Goal: Navigation & Orientation: Find specific page/section

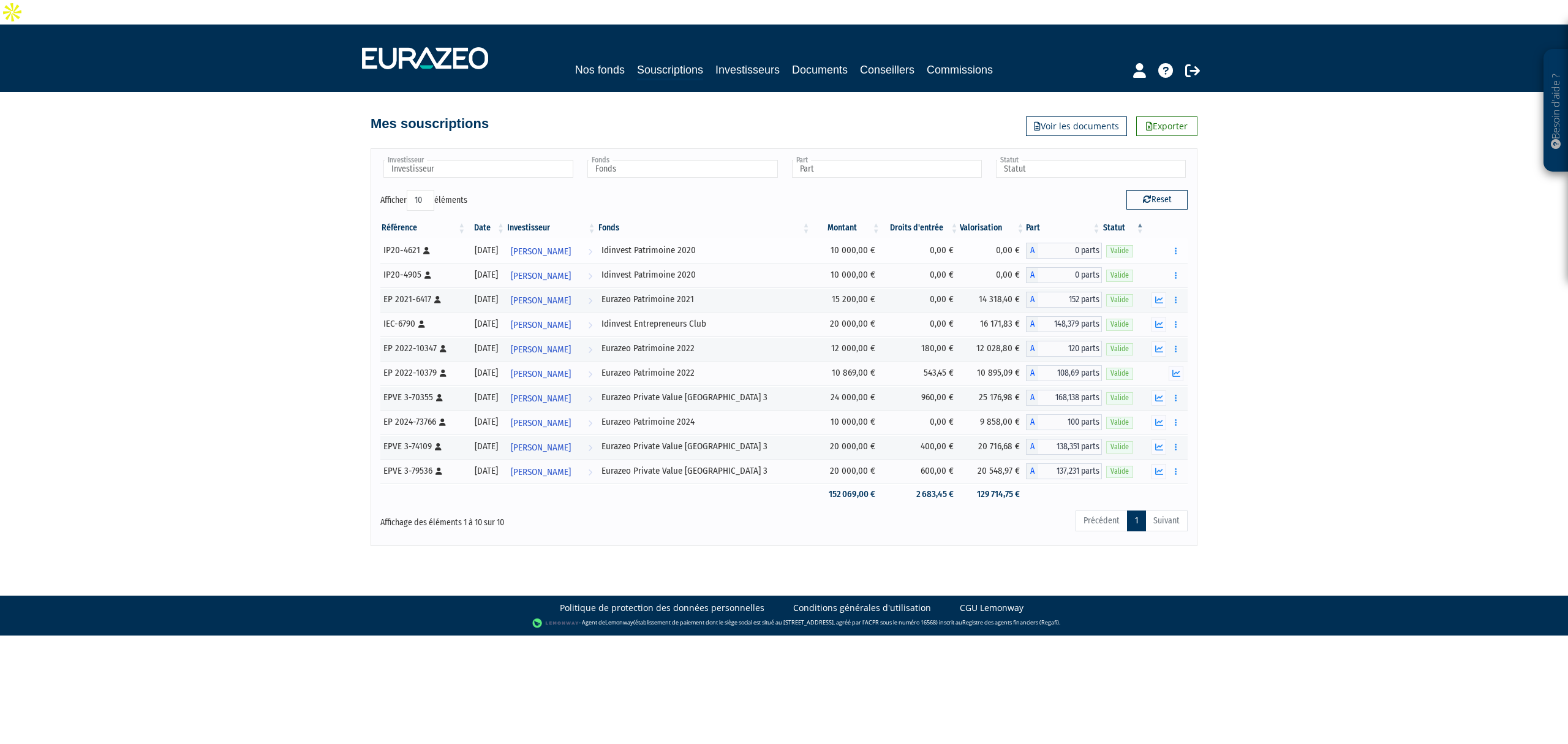
drag, startPoint x: 762, startPoint y: 461, endPoint x: 718, endPoint y: 234, distance: 231.2
click at [718, 238] on tbody "IP20-4621 [Français] Personne physique 09/12/2020 Annick Fournier Voir l'invest…" at bounding box center [784, 372] width 807 height 267
click at [774, 336] on tr "EP 2022-10347 [Français] Personne physique 30/12/2022 Jean-Michel FIORDALISI Vo…" at bounding box center [784, 348] width 807 height 25
click at [442, 47] on img at bounding box center [425, 58] width 126 height 22
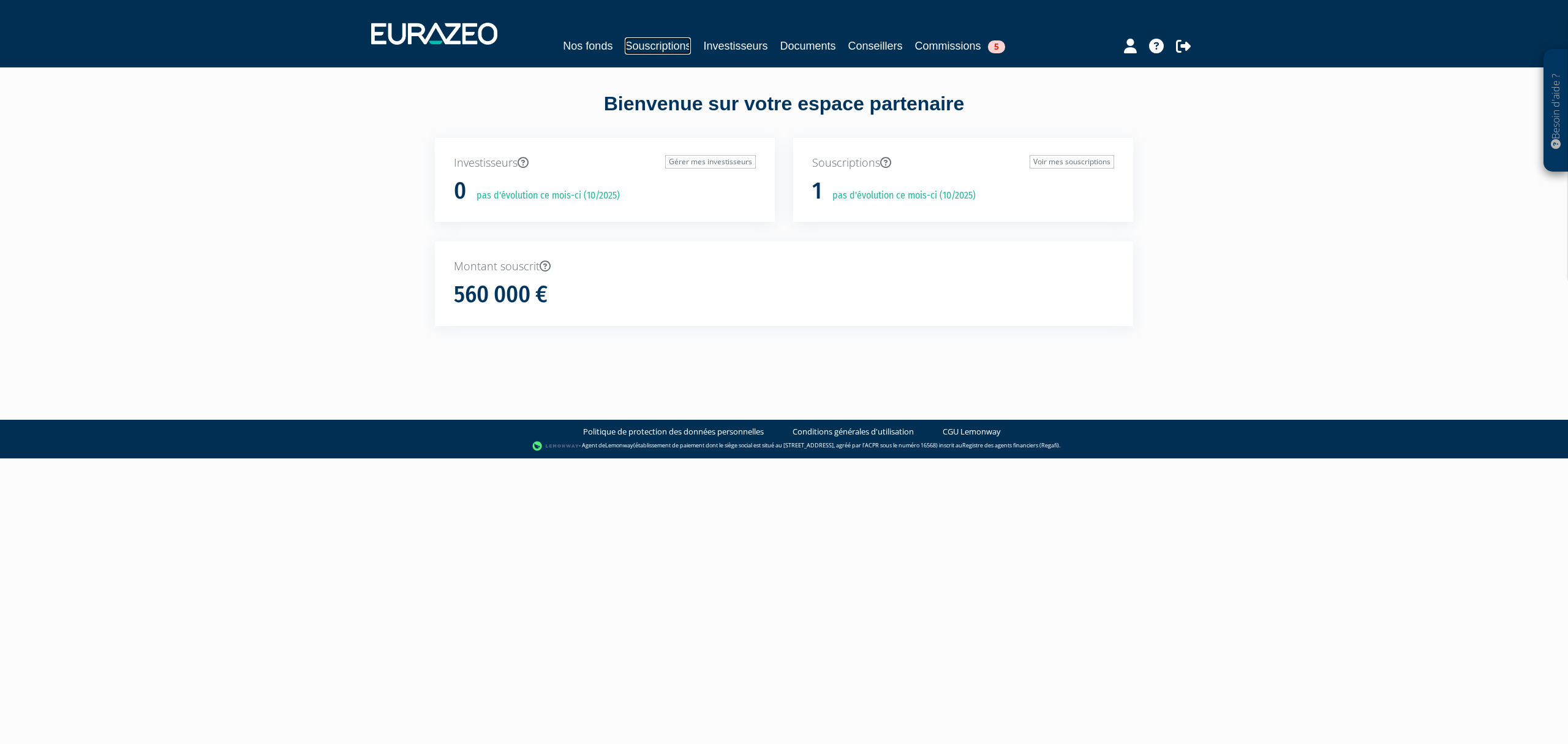
drag, startPoint x: 0, startPoint y: 0, endPoint x: 651, endPoint y: 38, distance: 652.1
click at [650, 38] on link "Souscriptions" at bounding box center [657, 46] width 66 height 17
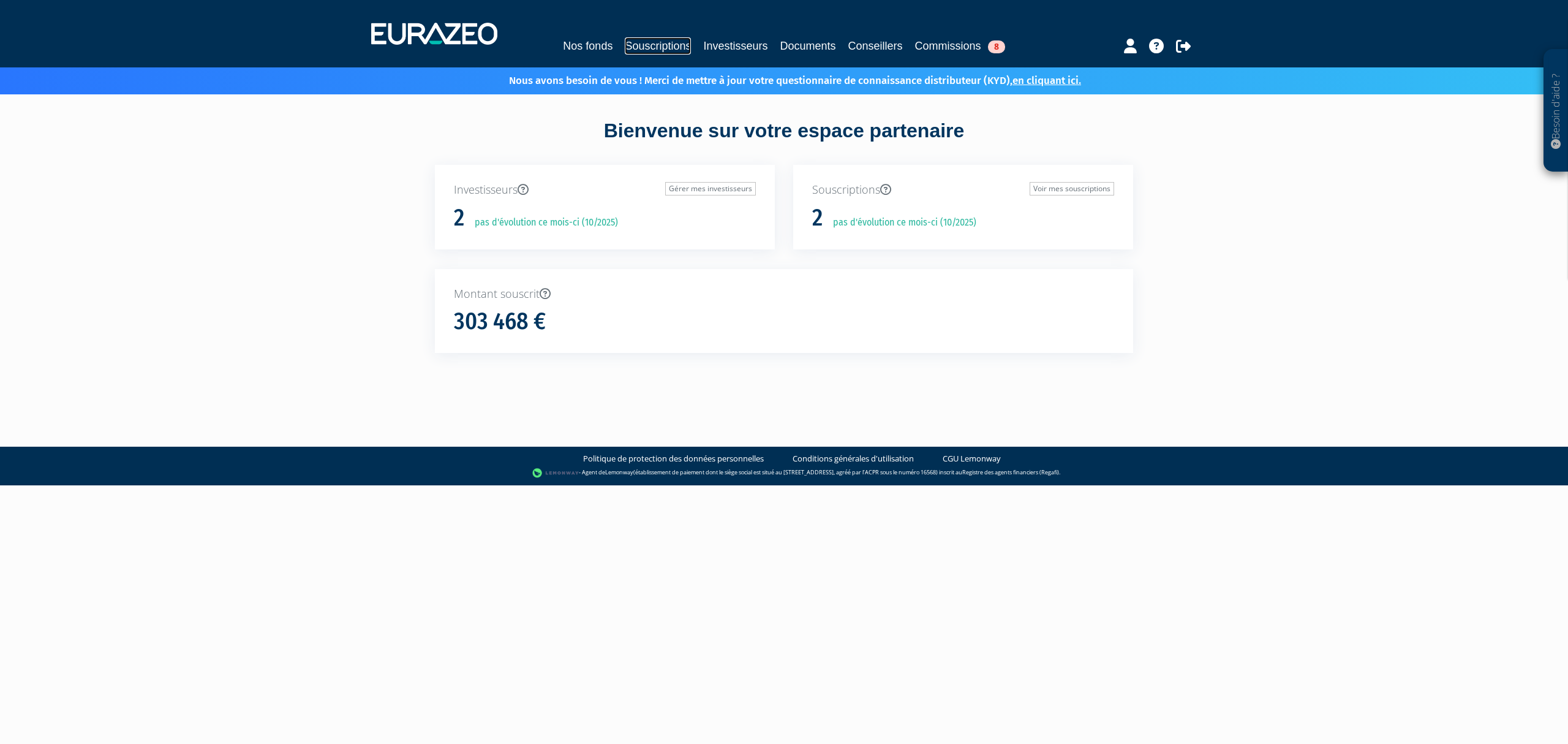
click at [645, 42] on link "Souscriptions" at bounding box center [657, 46] width 66 height 17
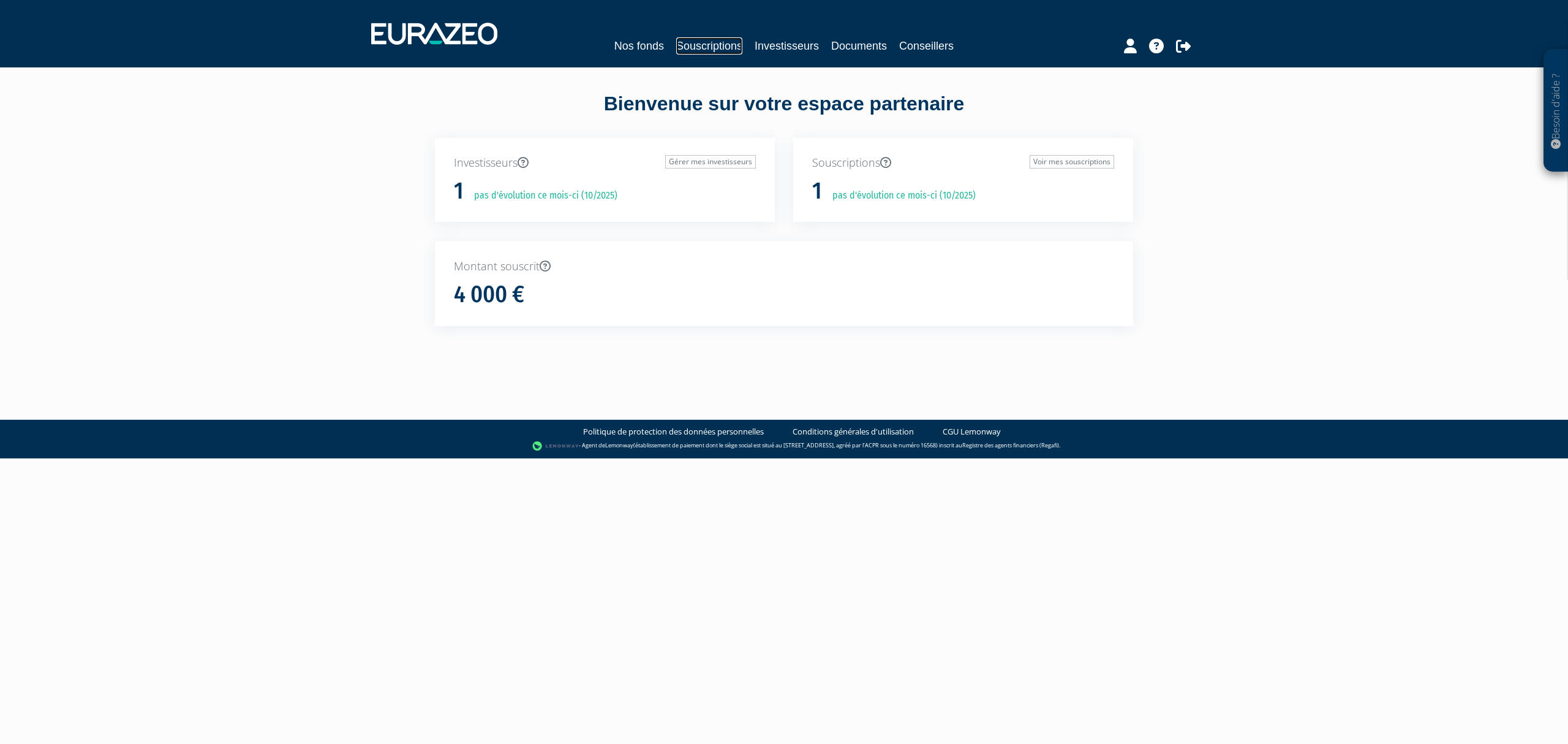
click at [677, 40] on link "Souscriptions" at bounding box center [709, 46] width 66 height 17
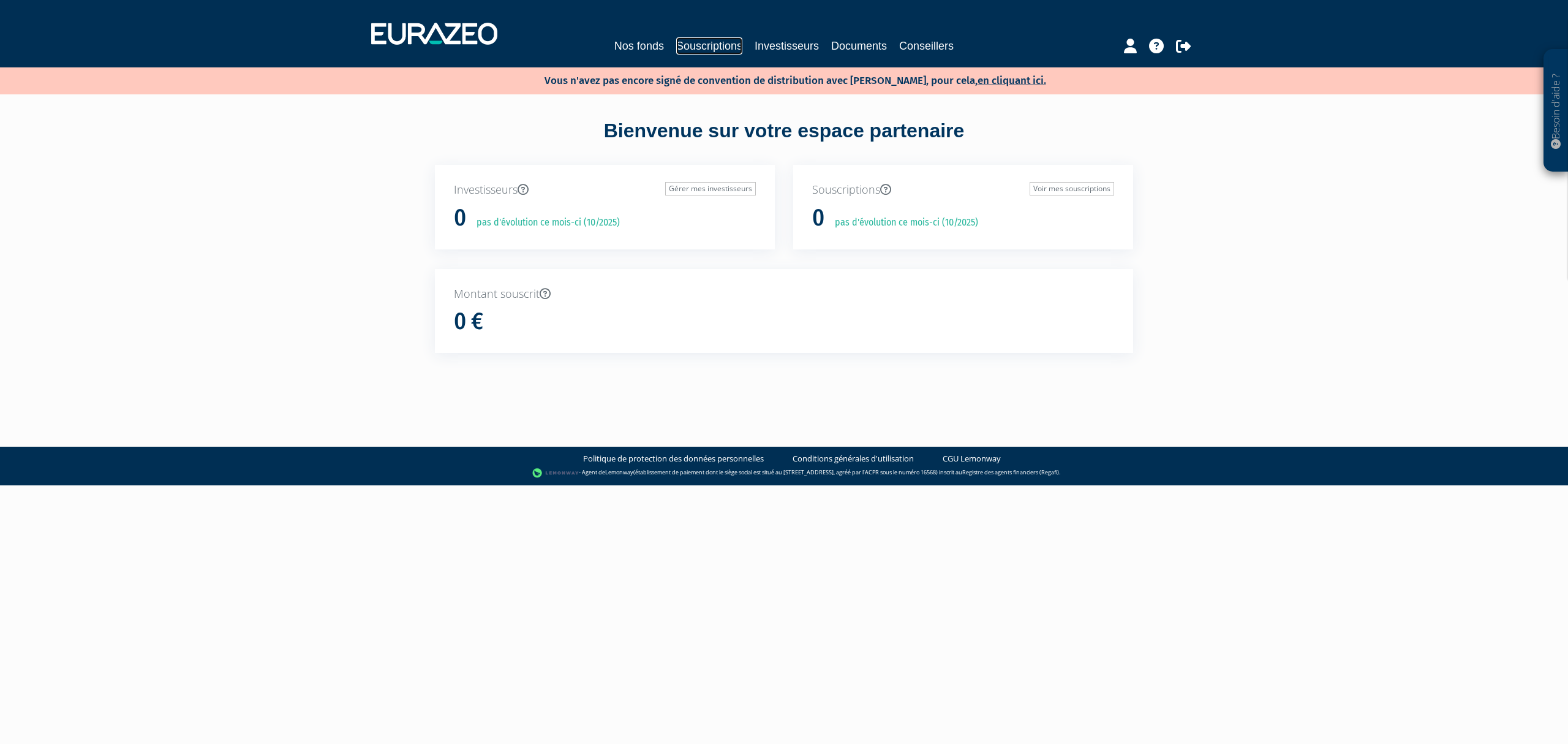
click at [684, 40] on link "Souscriptions" at bounding box center [709, 46] width 66 height 17
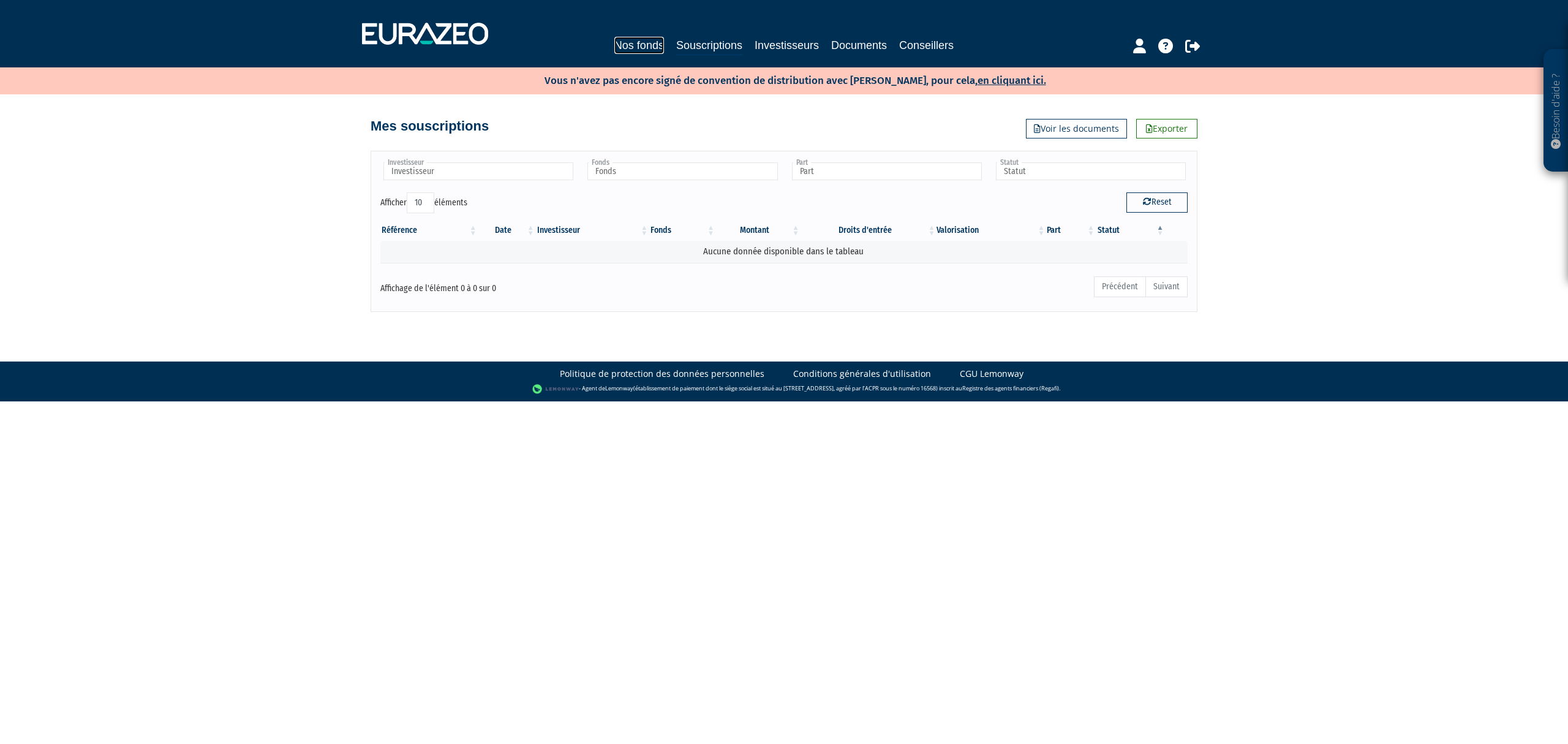
click at [615, 48] on link "Nos fonds" at bounding box center [639, 46] width 50 height 17
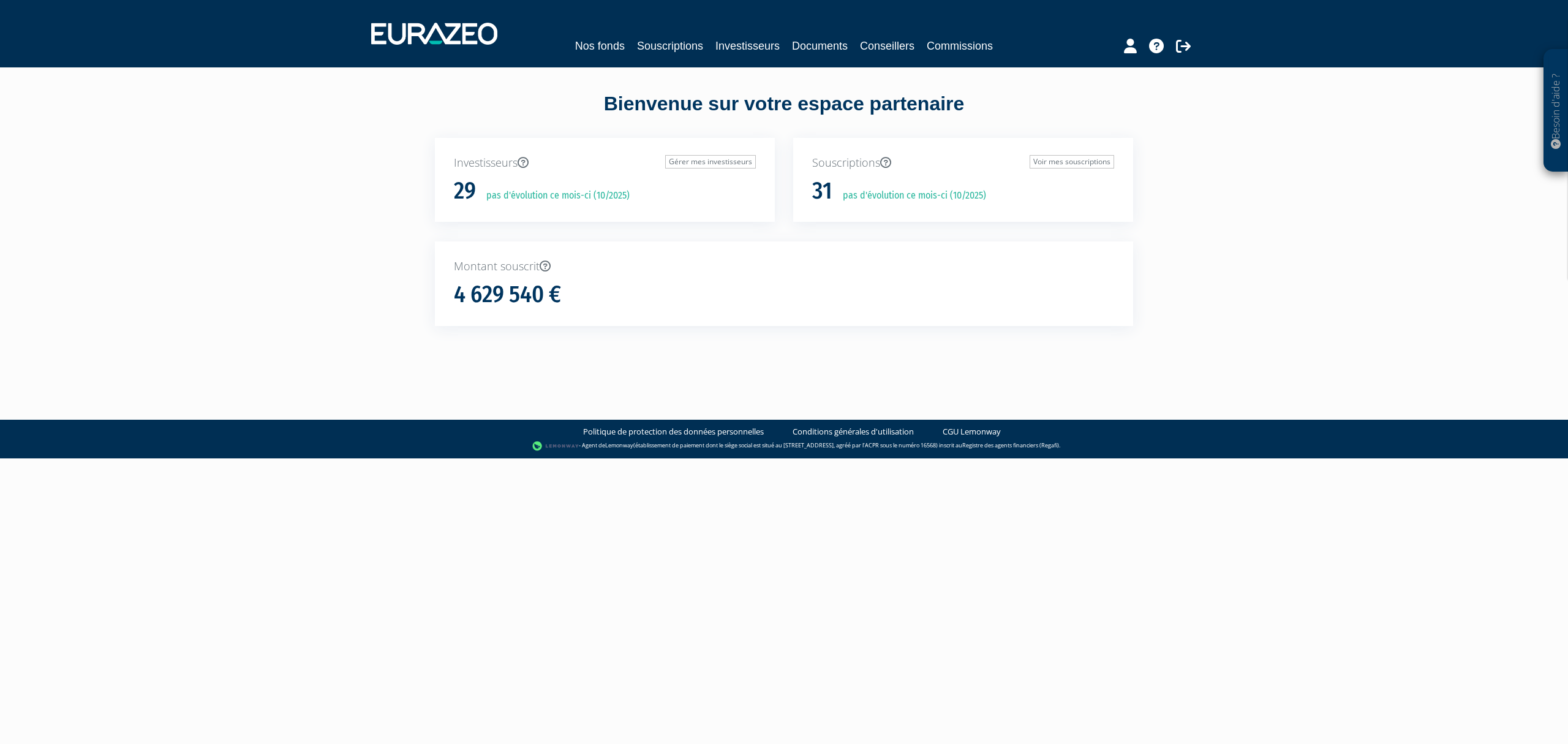
click at [657, 48] on link "Souscriptions" at bounding box center [670, 46] width 66 height 17
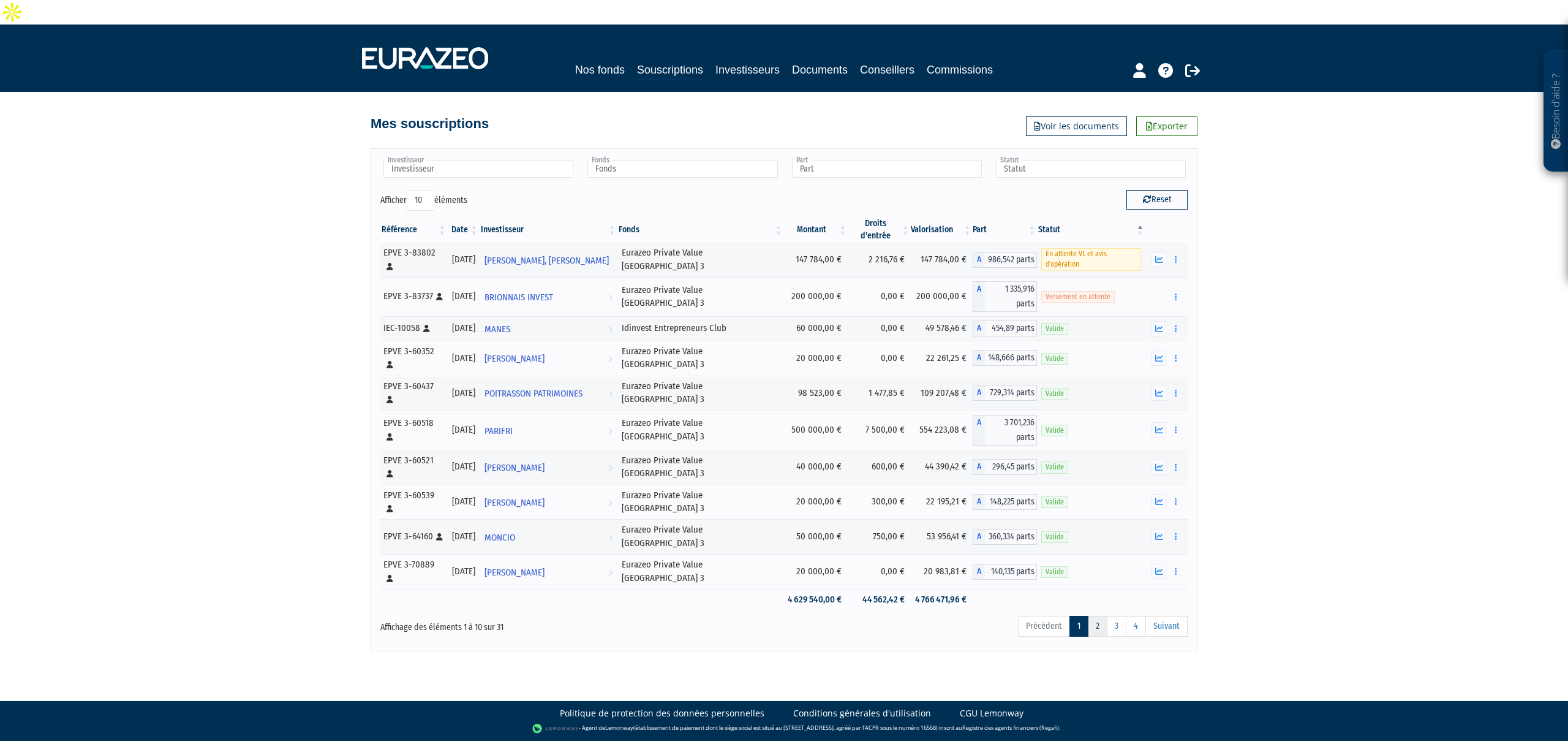
click at [1095, 615] on link "2" at bounding box center [1097, 625] width 19 height 21
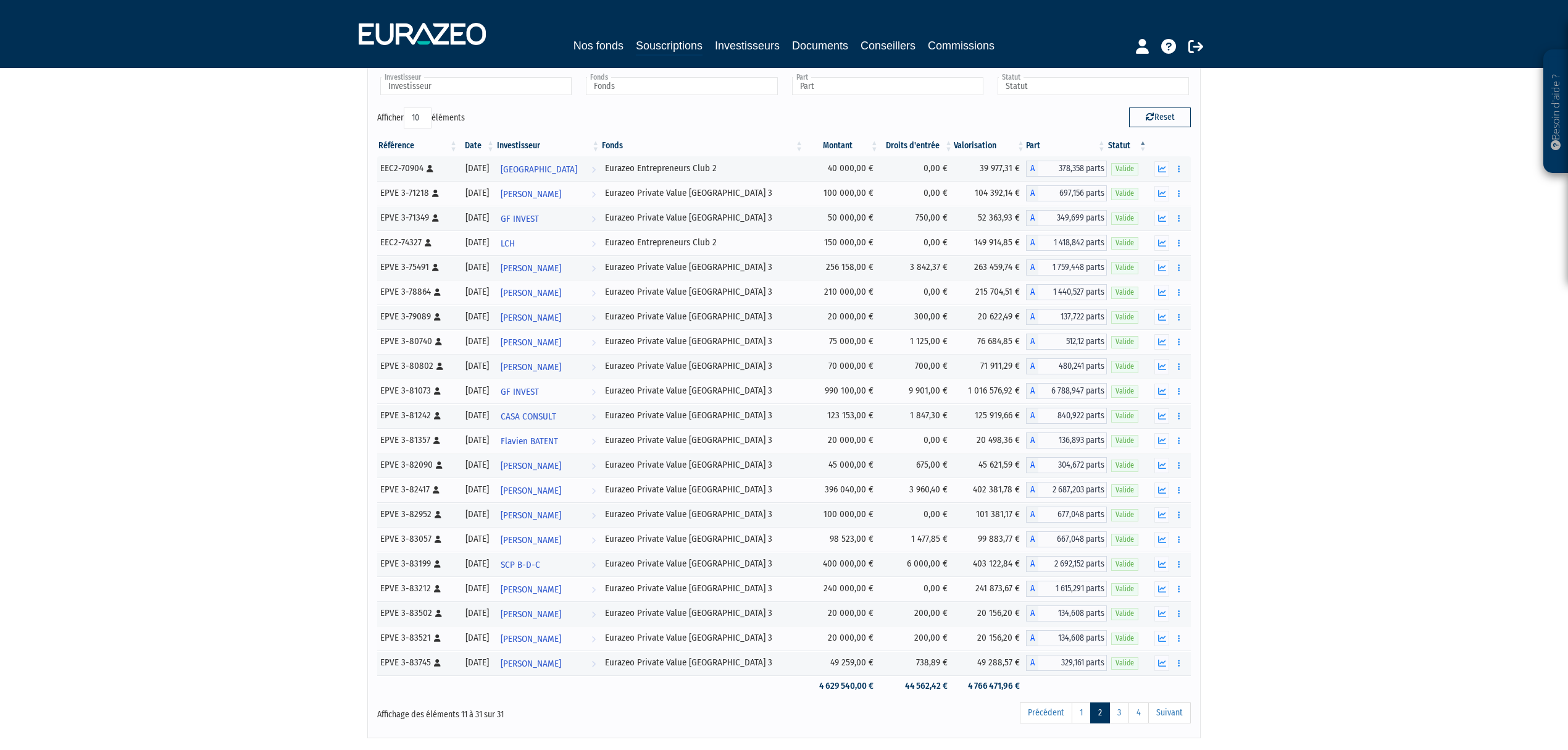
scroll to position [147, 0]
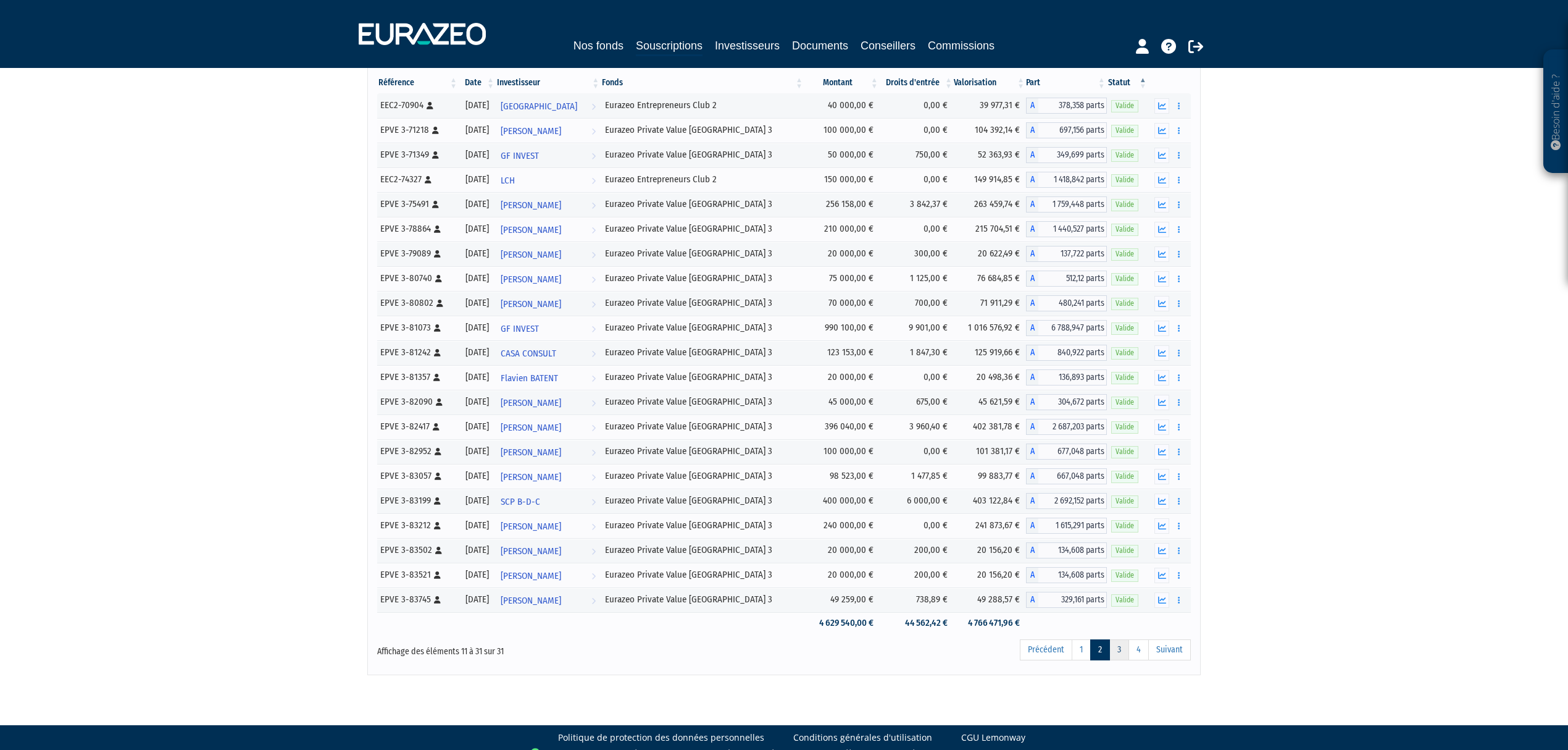
click at [1113, 640] on link "3" at bounding box center [1119, 649] width 20 height 21
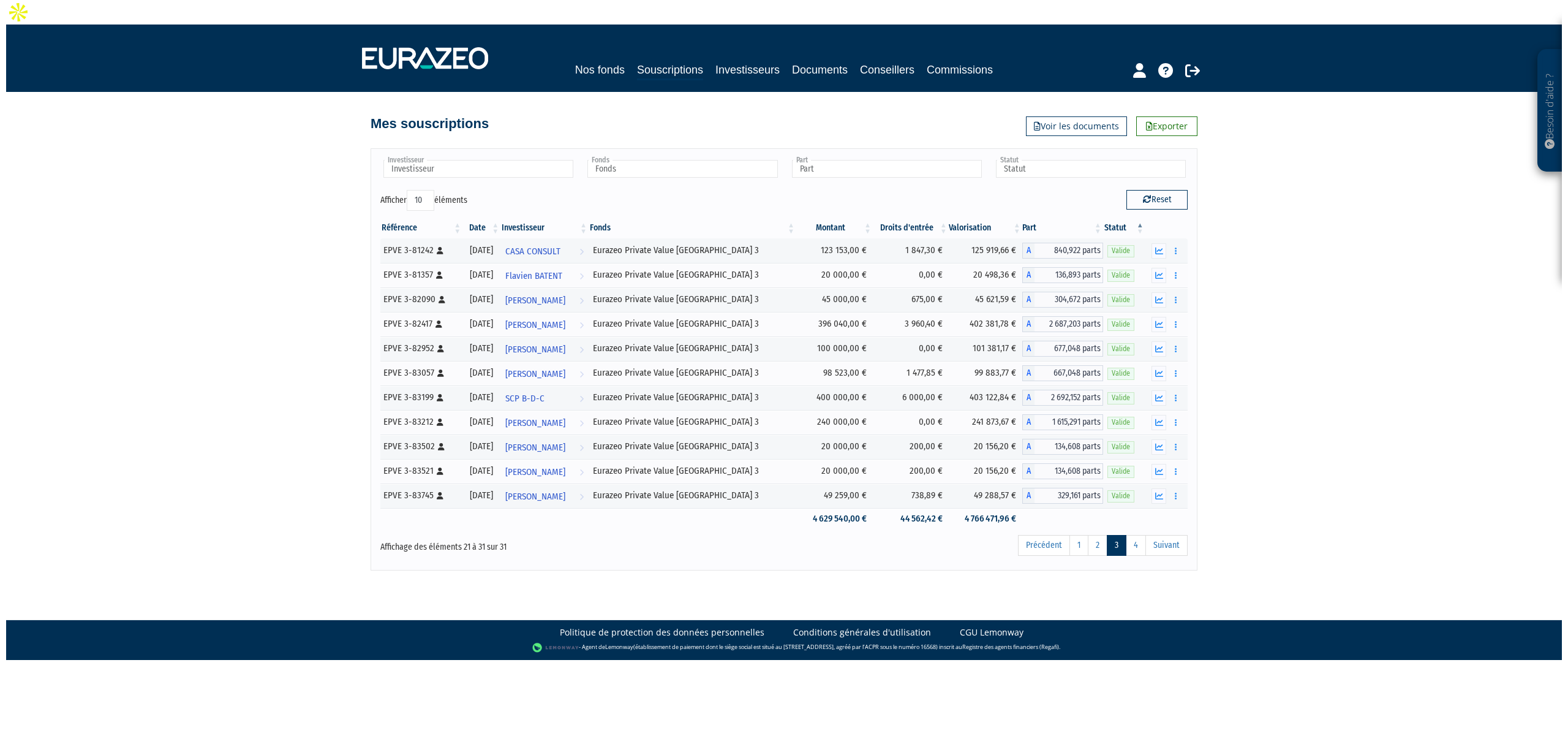
scroll to position [0, 0]
click at [1138, 535] on link "4" at bounding box center [1135, 545] width 20 height 21
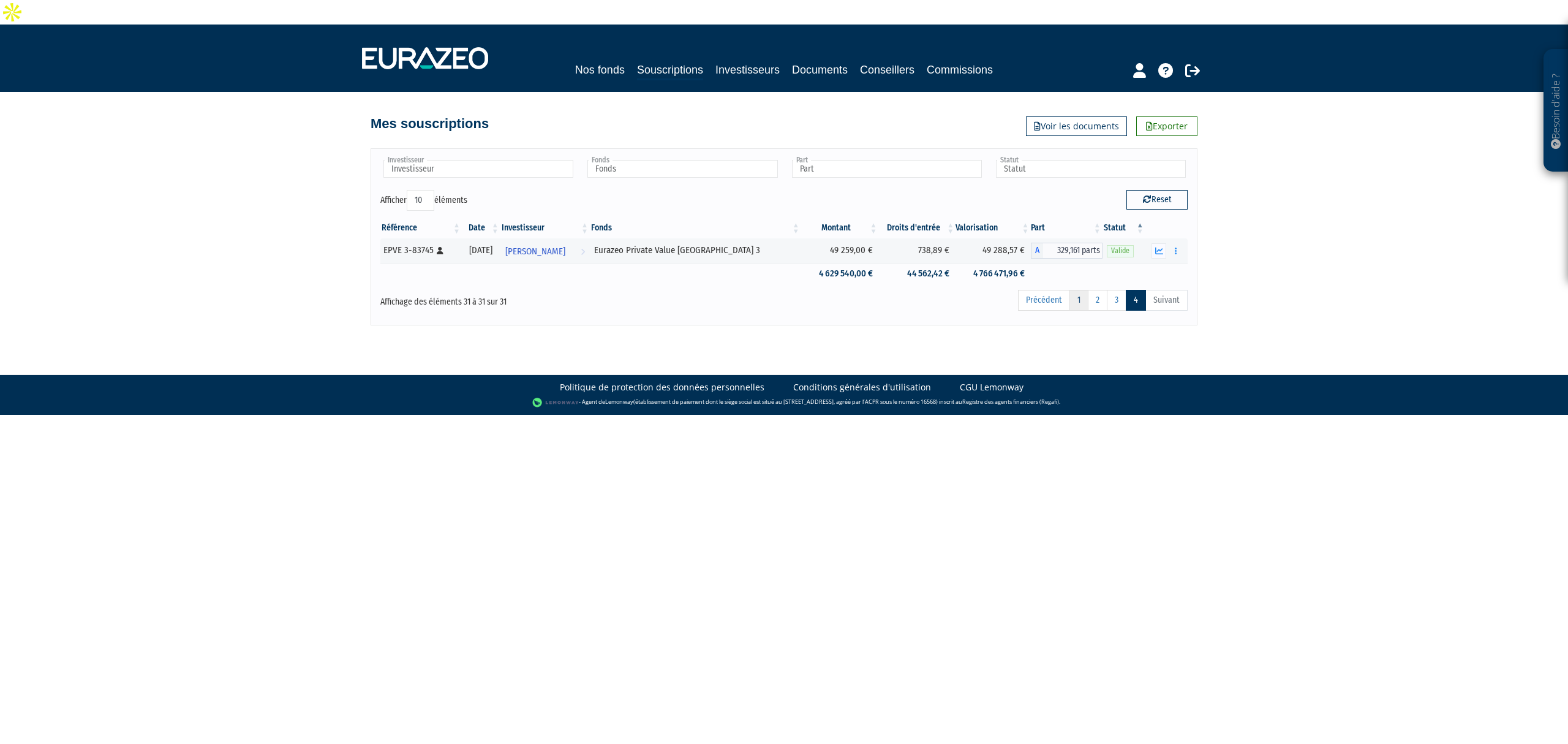
click at [1071, 290] on link "1" at bounding box center [1079, 300] width 19 height 21
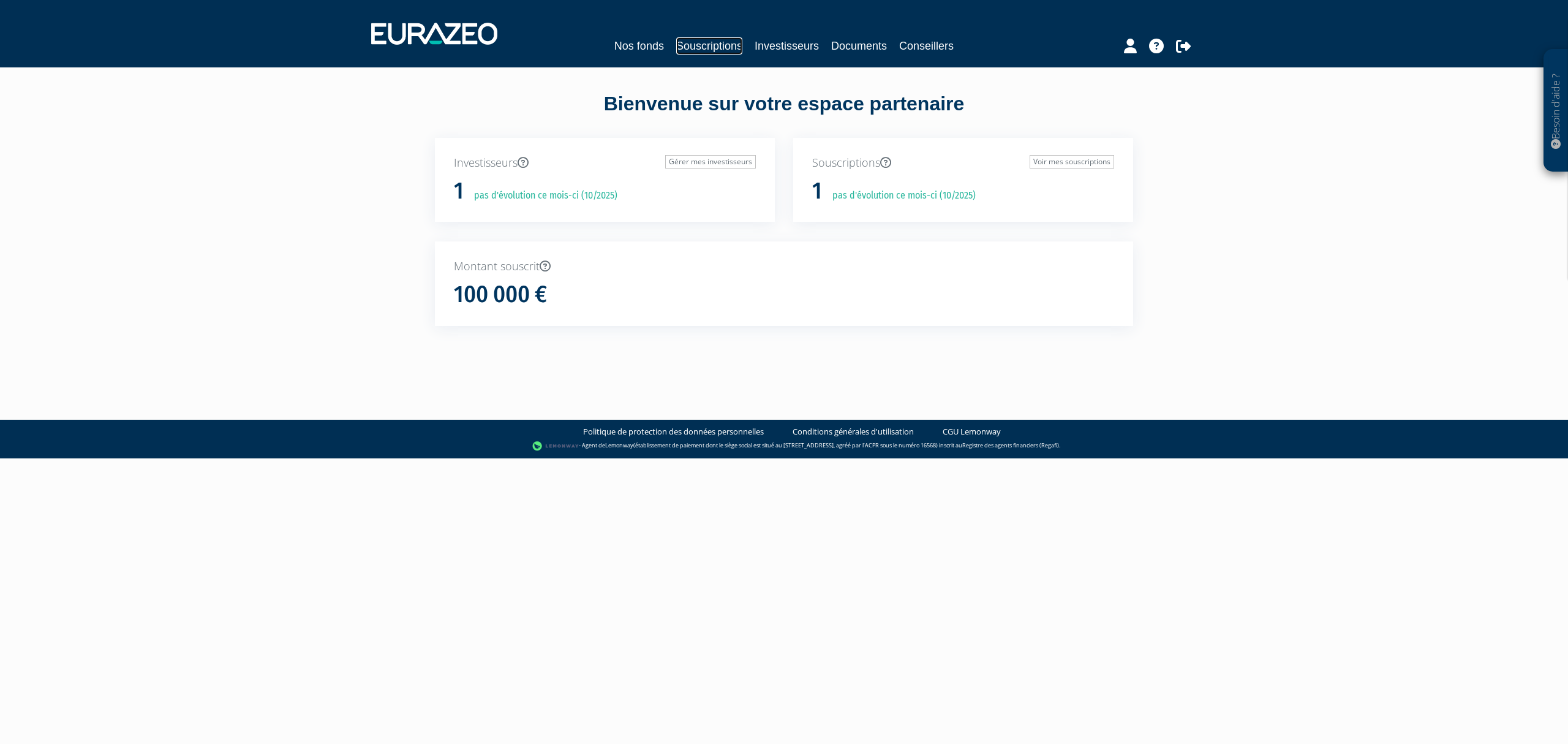
drag, startPoint x: 0, startPoint y: 0, endPoint x: 678, endPoint y: 40, distance: 679.2
click at [676, 40] on link "Souscriptions" at bounding box center [709, 46] width 66 height 17
